Goal: Transaction & Acquisition: Purchase product/service

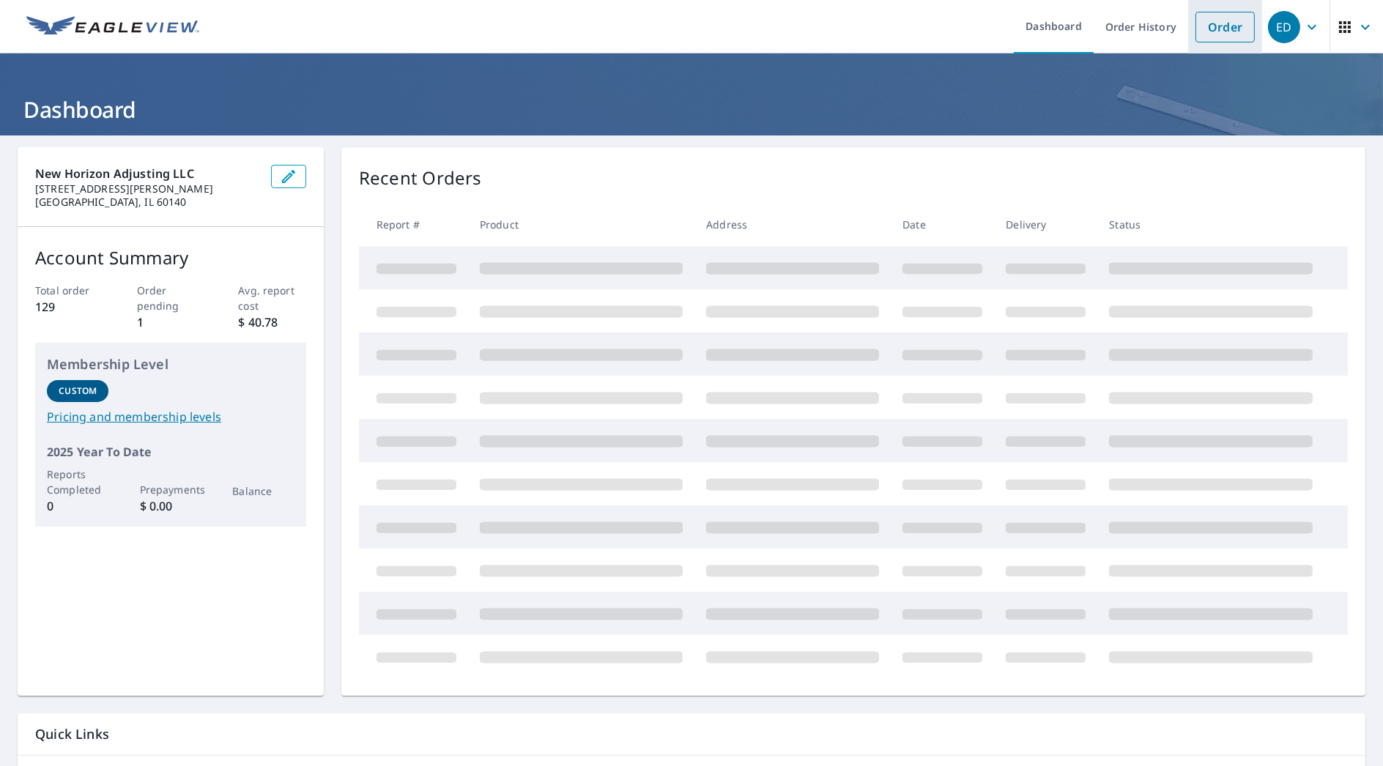
click at [1195, 40] on link "Order" at bounding box center [1224, 27] width 59 height 31
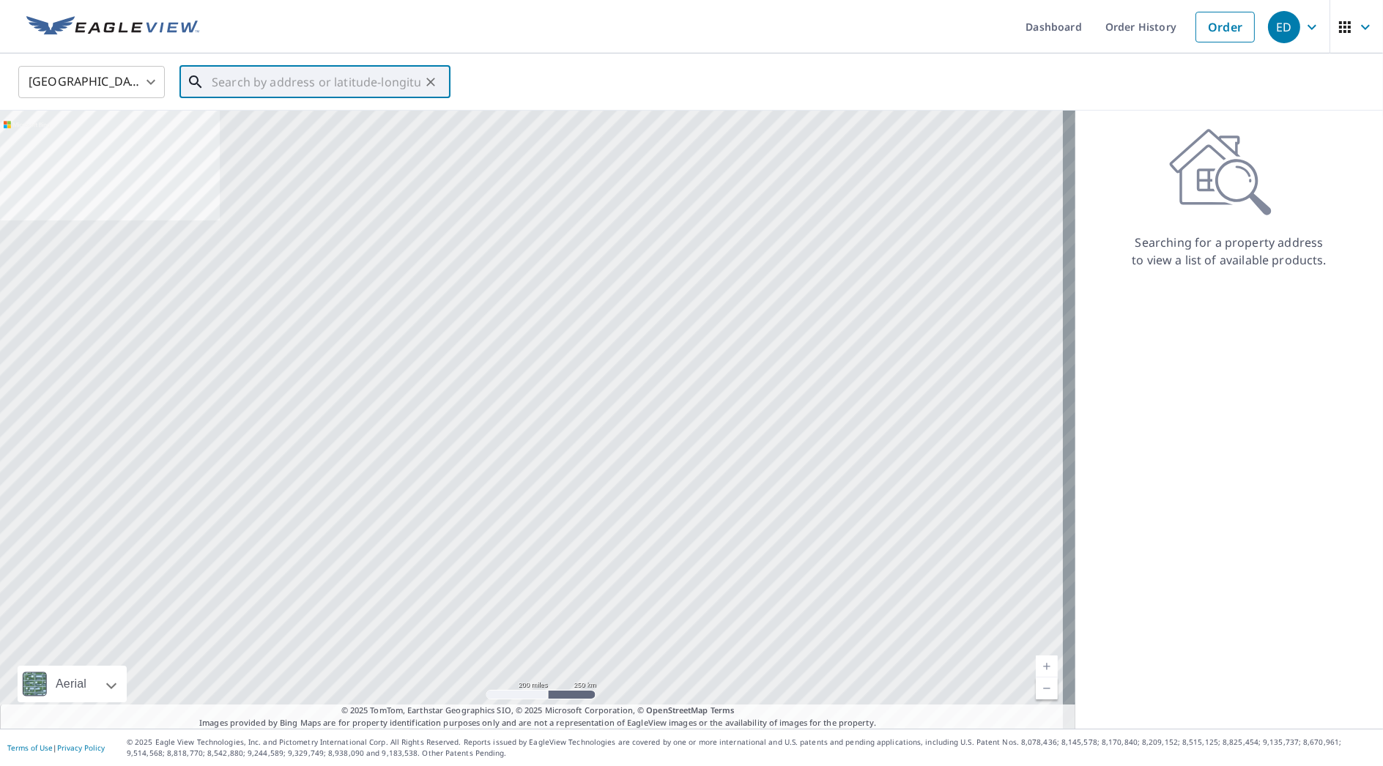
click at [361, 96] on input "text" at bounding box center [316, 82] width 209 height 41
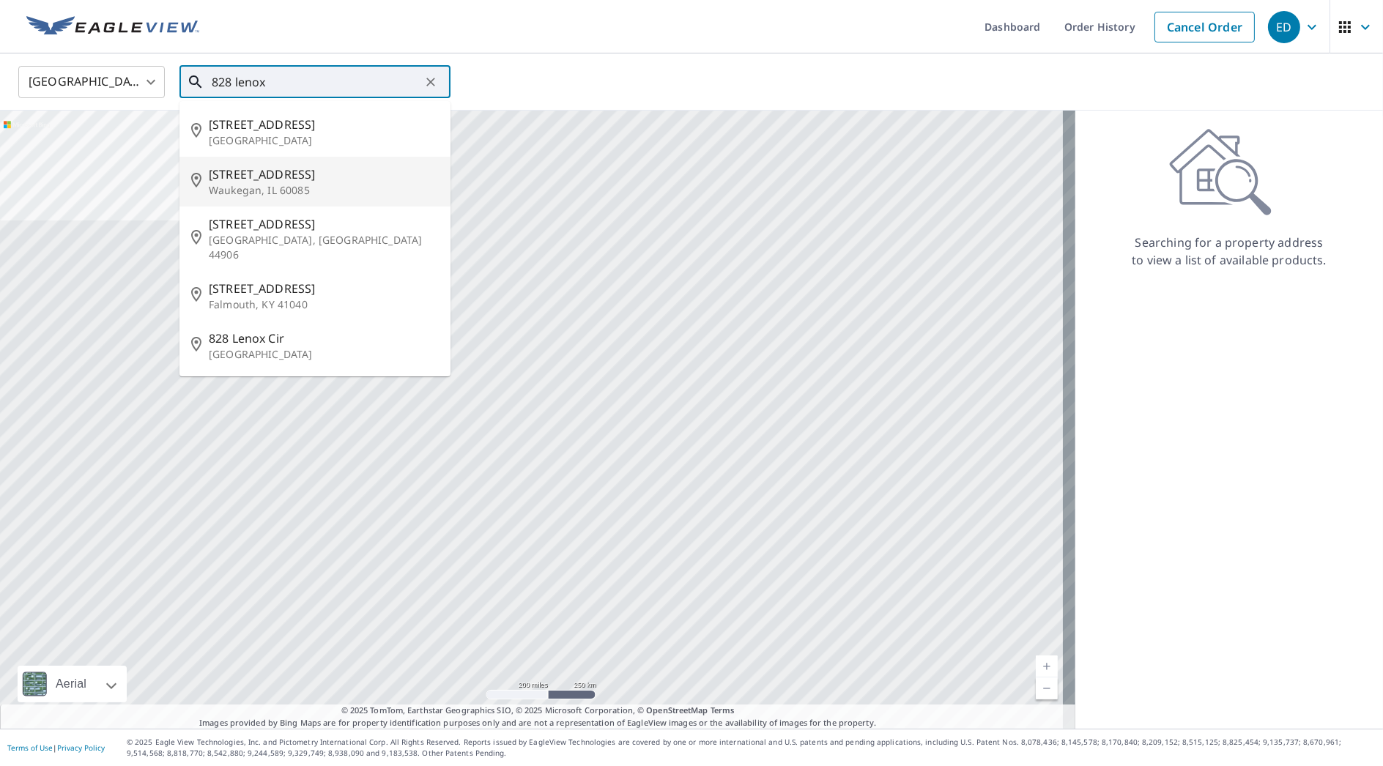
click at [346, 185] on p "Waukegan, IL 60085" at bounding box center [324, 190] width 230 height 15
type input "[STREET_ADDRESS]"
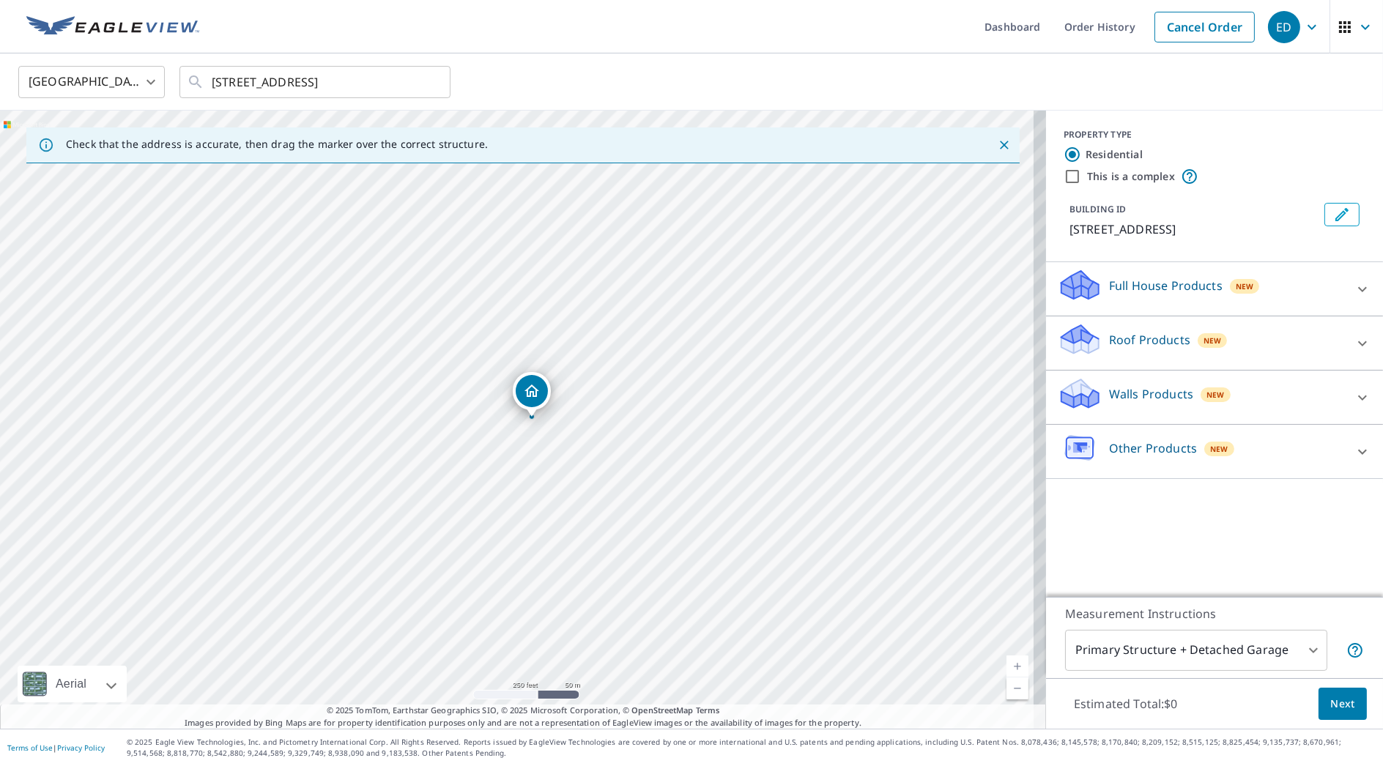
click at [1144, 348] on div "Roof Products New" at bounding box center [1201, 343] width 287 height 42
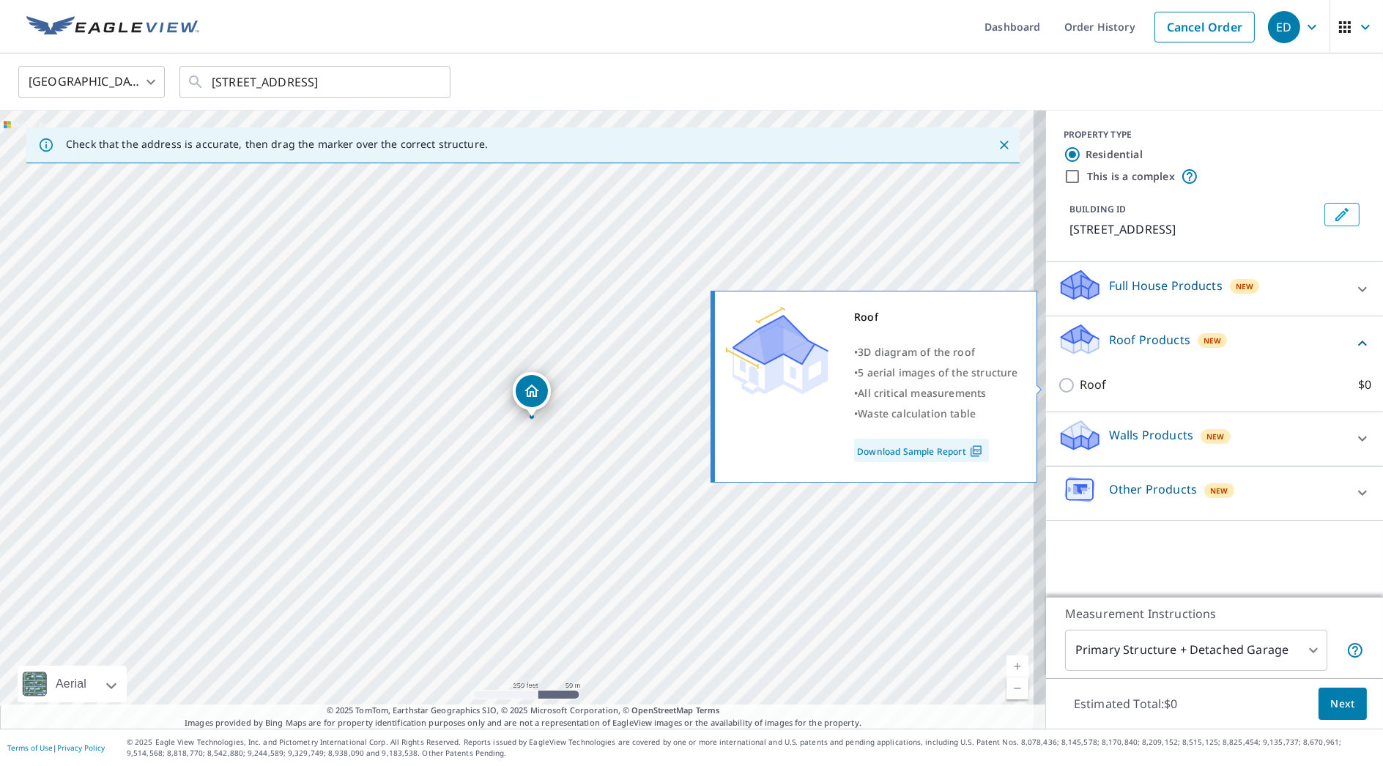
click at [1080, 377] on p "Roof" at bounding box center [1093, 385] width 27 height 18
click at [1069, 377] on input "Roof $0" at bounding box center [1069, 385] width 22 height 18
checkbox input "true"
type input "3"
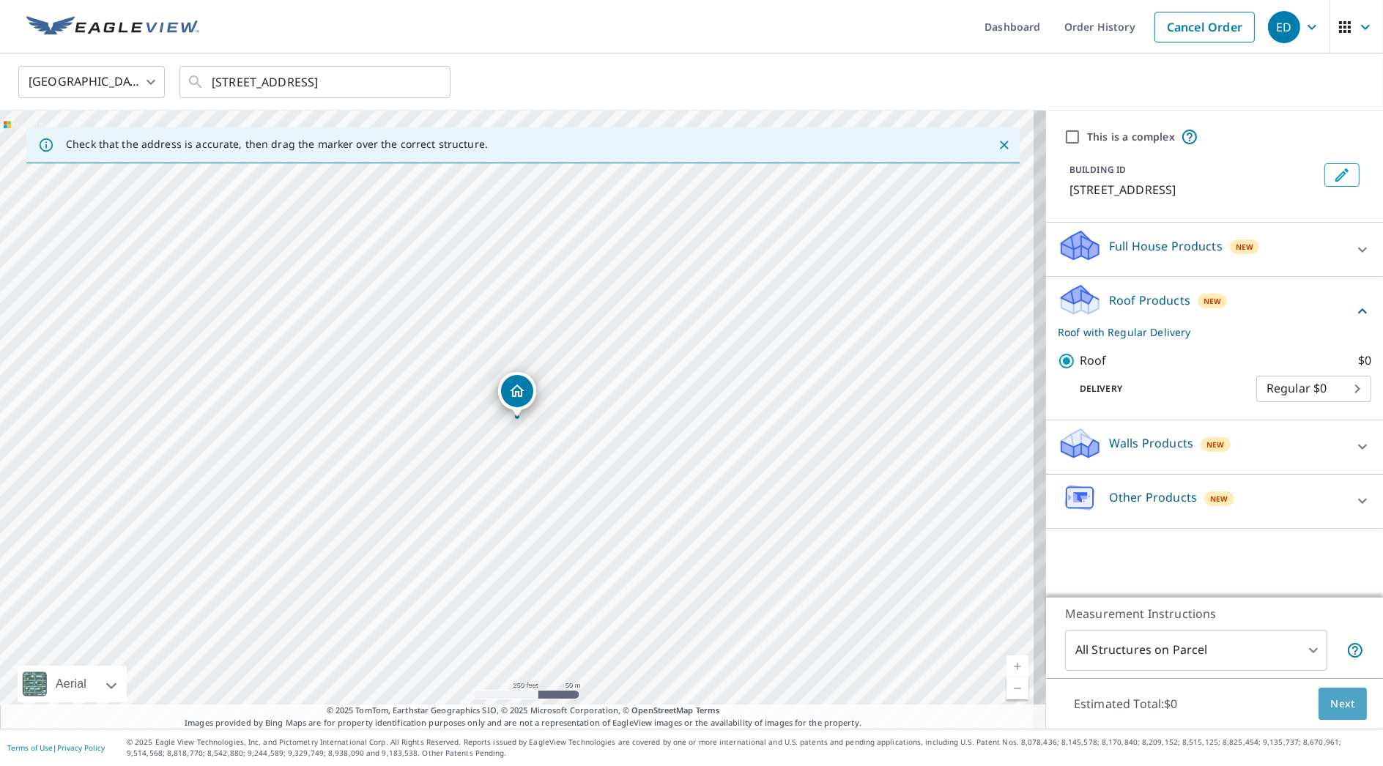
click at [1340, 705] on span "Next" at bounding box center [1342, 704] width 25 height 18
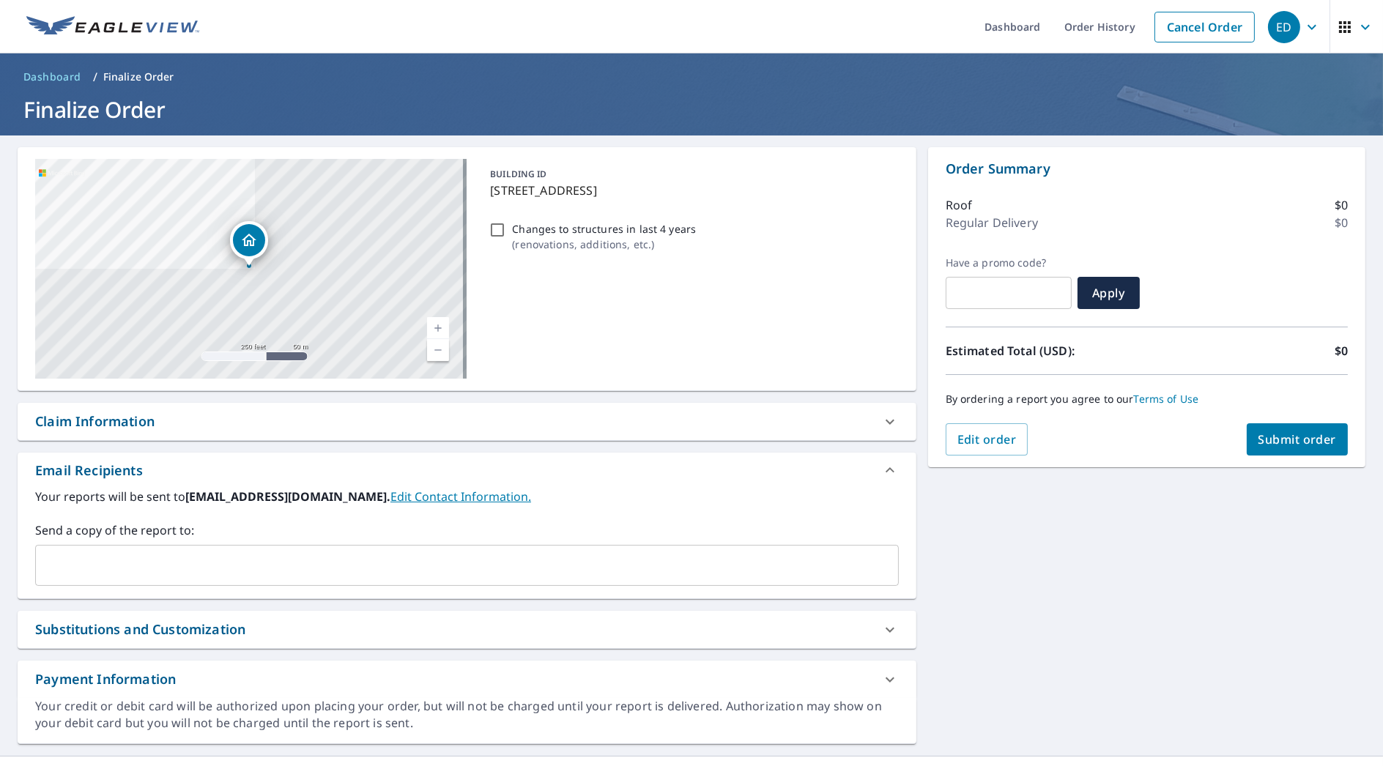
click at [311, 576] on input "text" at bounding box center [456, 565] width 828 height 28
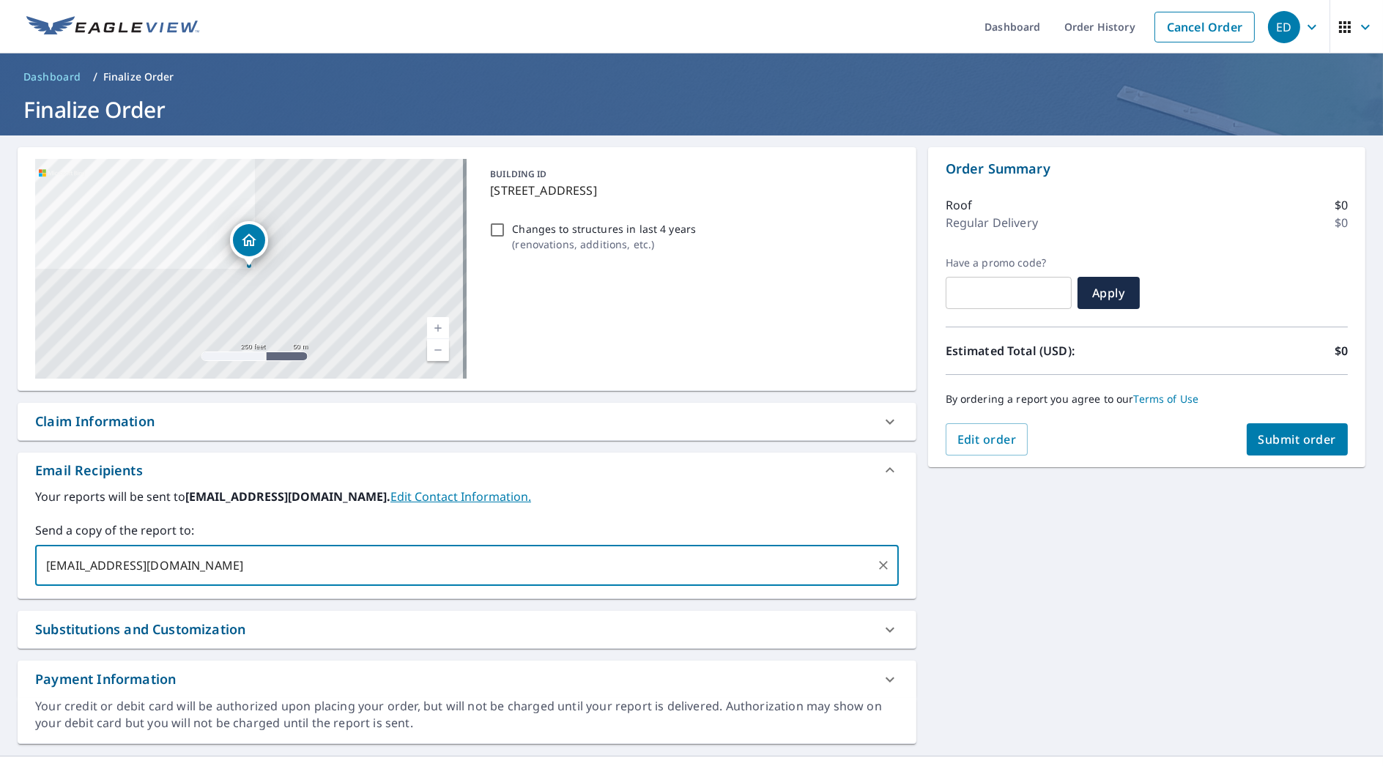
type input "[EMAIL_ADDRESS][DOMAIN_NAME]"
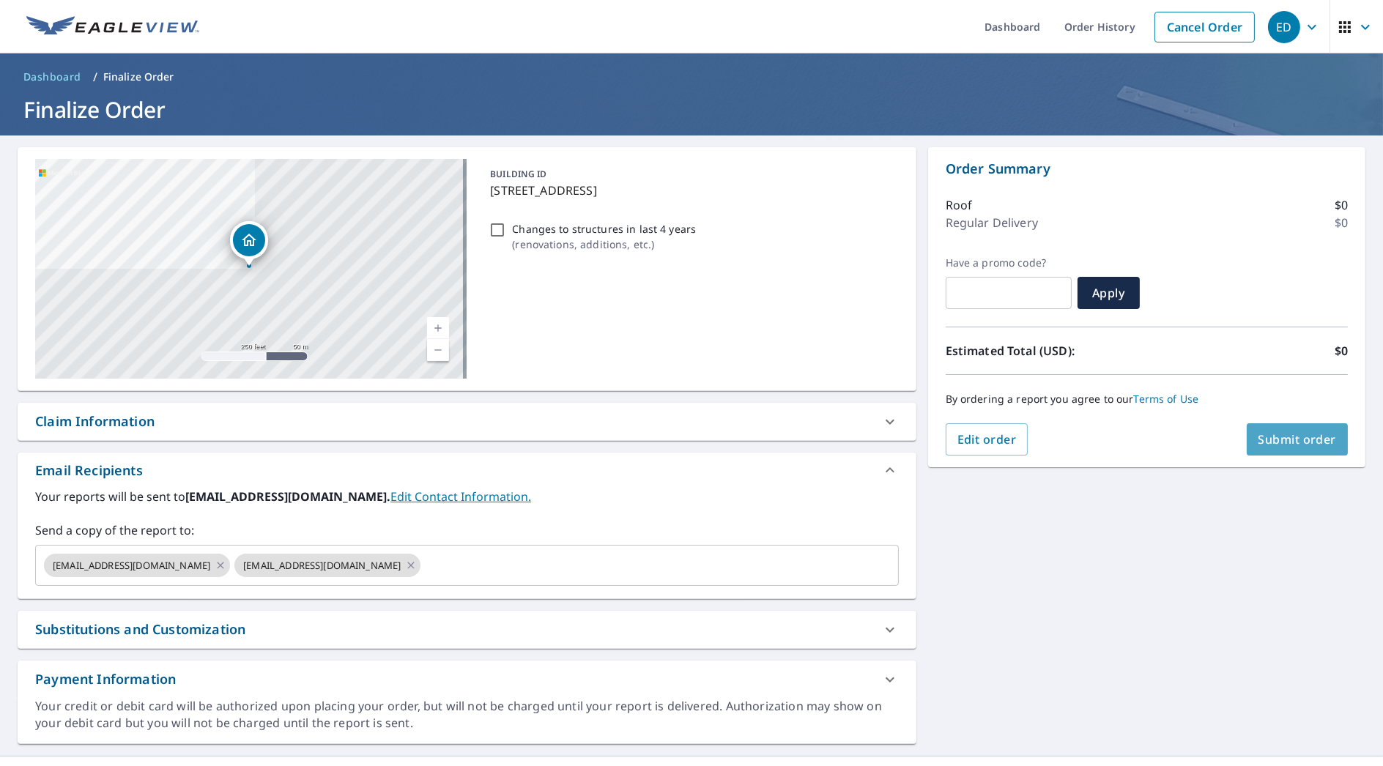
click at [1289, 431] on span "Submit order" at bounding box center [1297, 439] width 78 height 16
